Goal: Task Accomplishment & Management: Manage account settings

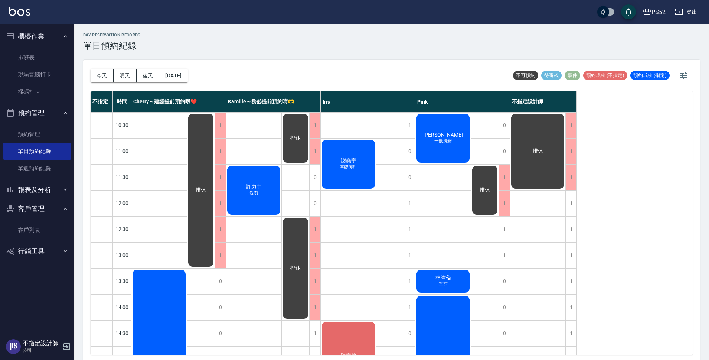
scroll to position [111, 0]
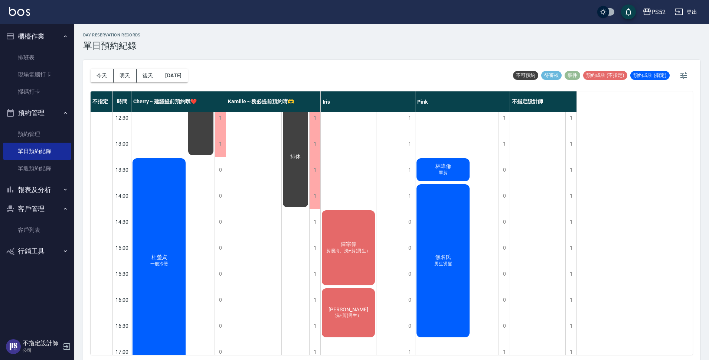
click at [150, 246] on div "杜瑩貞 一般冷燙" at bounding box center [158, 260] width 55 height 207
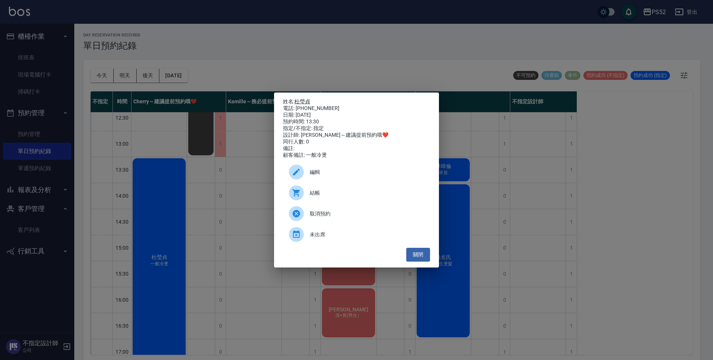
click at [298, 98] on link "杜瑩貞" at bounding box center [302, 101] width 16 height 6
click at [429, 256] on button "關閉" at bounding box center [418, 255] width 24 height 14
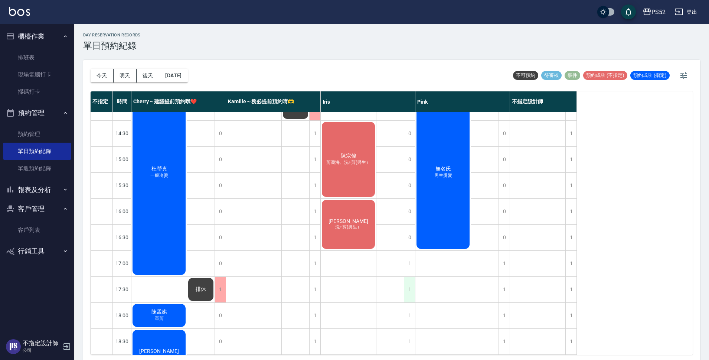
scroll to position [197, 0]
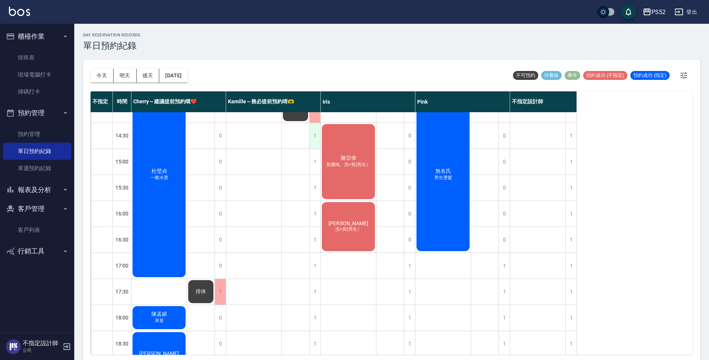
click at [314, 139] on div "1" at bounding box center [314, 136] width 11 height 26
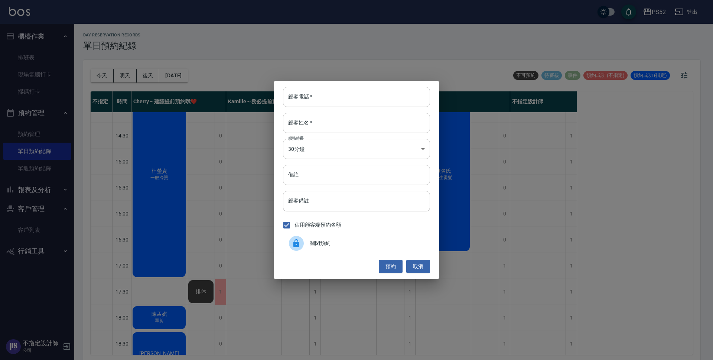
click at [324, 238] on div "關閉預約" at bounding box center [356, 243] width 147 height 21
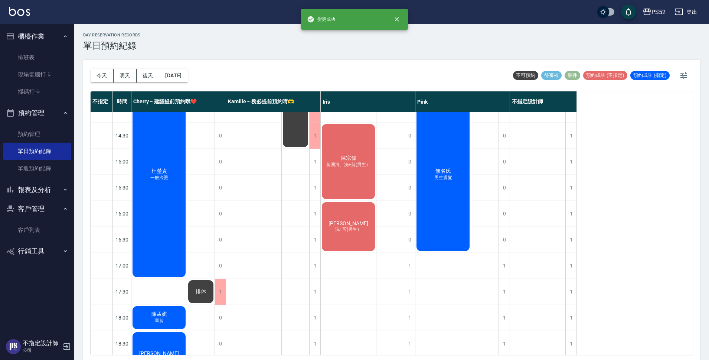
click at [309, 169] on div "排休 排休" at bounding box center [296, 175] width 28 height 520
click at [311, 169] on div "1" at bounding box center [314, 162] width 11 height 26
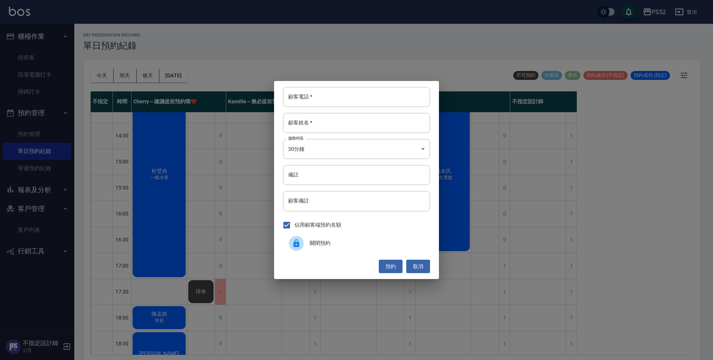
click at [314, 240] on span "關閉預約" at bounding box center [367, 243] width 114 height 8
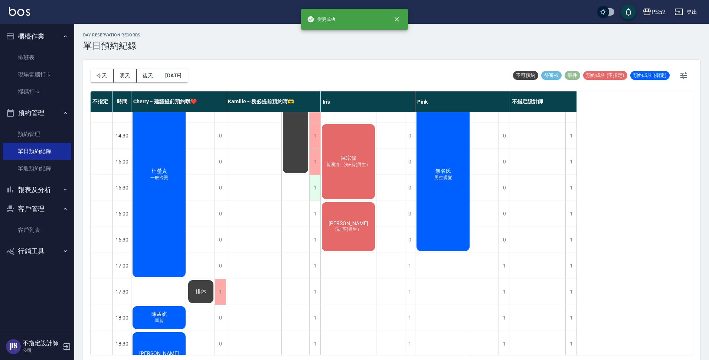
click at [315, 176] on div "1" at bounding box center [314, 188] width 11 height 26
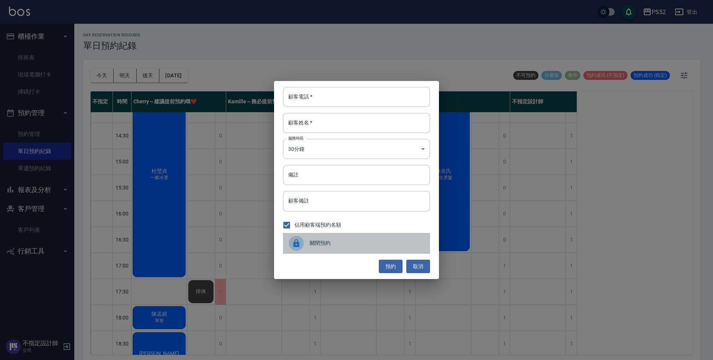
click at [297, 240] on icon at bounding box center [296, 243] width 9 height 9
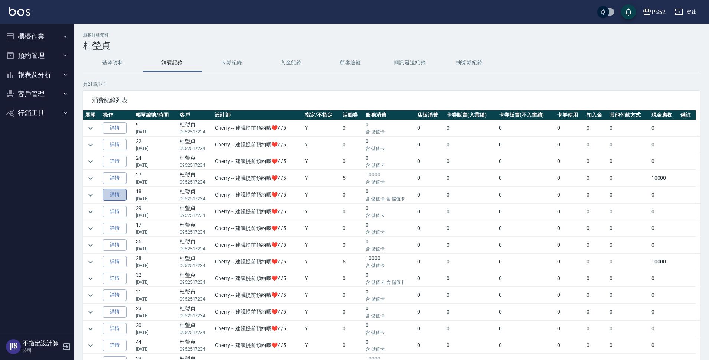
click at [118, 194] on link "詳情" at bounding box center [115, 195] width 24 height 12
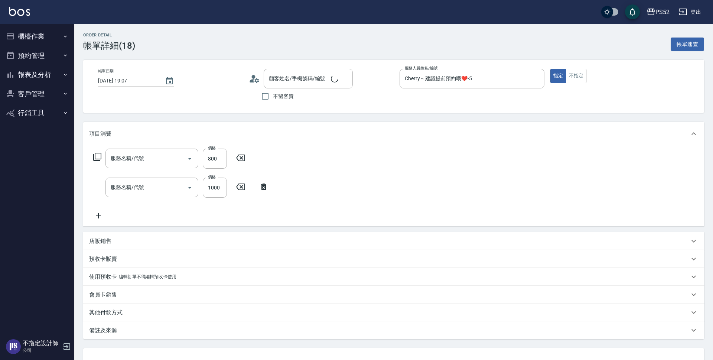
type input "[DATE] 19:07"
type input "Cherry～建議提前預約哦❤️-5"
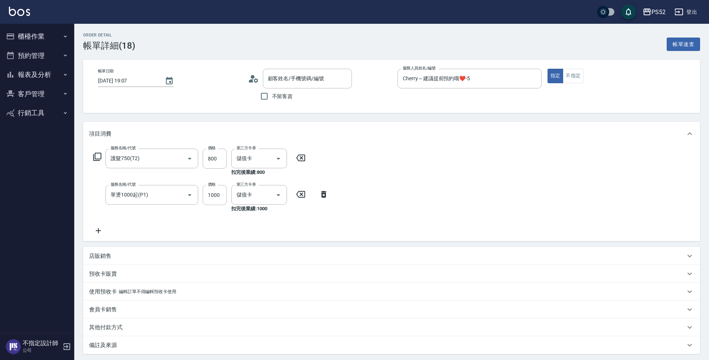
type input "護髮750(T2)"
type input "單燙1000起(P1)"
type input "杜瑩貞/0952517234/C0952517234"
